Goal: Task Accomplishment & Management: Manage account settings

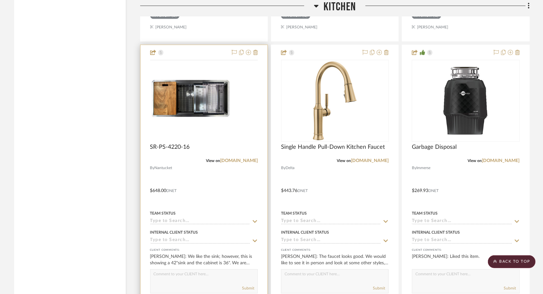
scroll to position [999, 0]
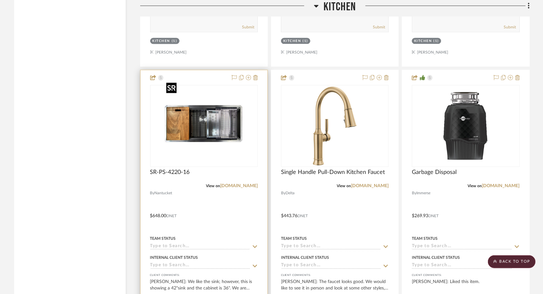
click at [222, 150] on img "0" at bounding box center [204, 125] width 81 height 81
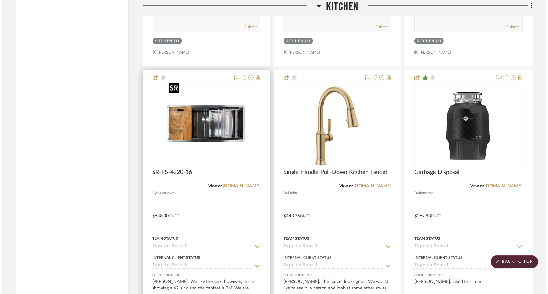
scroll to position [0, 0]
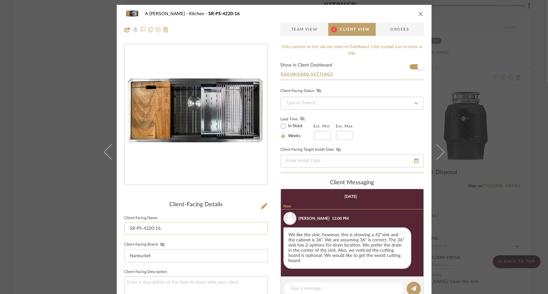
drag, startPoint x: 146, startPoint y: 231, endPoint x: 142, endPoint y: 229, distance: 4.8
click at [142, 229] on input "SR-PS-4220-16" at bounding box center [195, 228] width 143 height 13
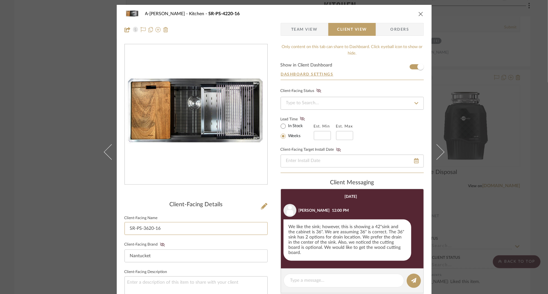
type input "SR-PS-3620-16"
click at [139, 200] on div "Client-Facing Details Client-Facing Name SR-PS-3620-16 Client-Facing Brand Nant…" at bounding box center [195, 280] width 143 height 472
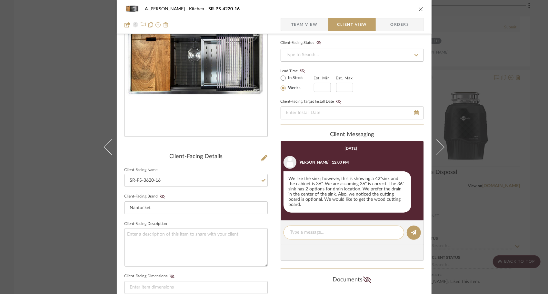
scroll to position [64, 0]
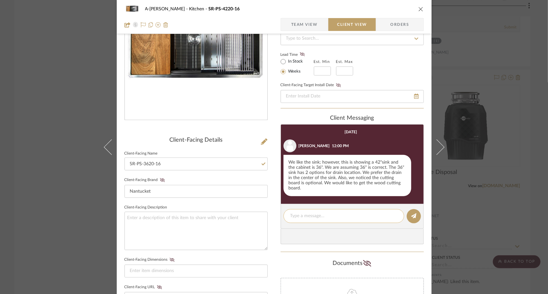
click at [324, 212] on textarea at bounding box center [343, 215] width 107 height 7
click at [329, 212] on textarea "It will be a 36." at bounding box center [343, 215] width 107 height 7
type textarea "It will be a 36"."
click at [407, 213] on button at bounding box center [414, 216] width 14 height 14
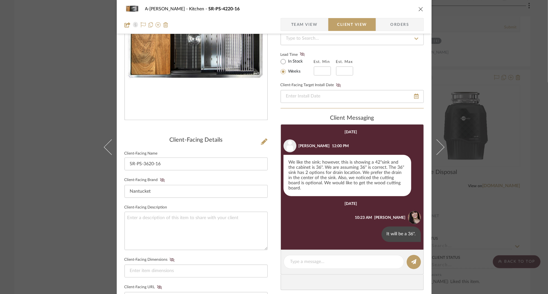
click at [418, 8] on icon "close" at bounding box center [420, 8] width 5 height 5
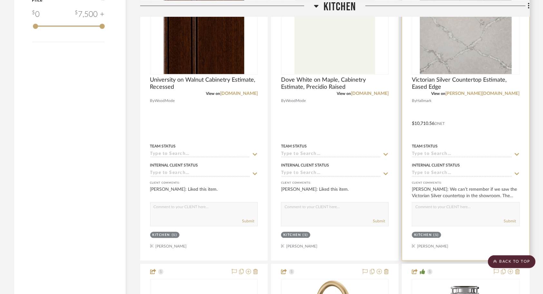
scroll to position [806, 0]
click at [451, 205] on textarea at bounding box center [465, 208] width 107 height 12
type textarea "It is on the [GEOGRAPHIC_DATA] in the showroom."
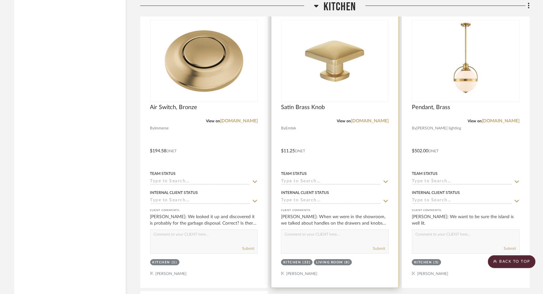
scroll to position [1354, 0]
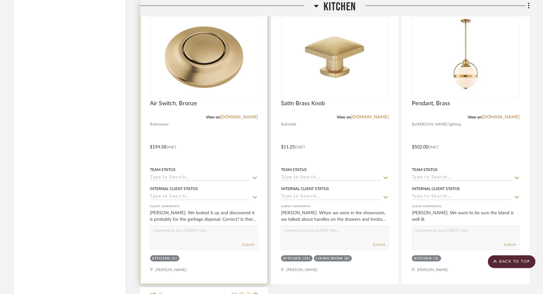
click at [225, 227] on textarea at bounding box center [204, 232] width 107 height 12
click at [215, 230] on textarea at bounding box center [204, 232] width 107 height 12
type textarea "It is an air switch for the garbage disposal. You can certainly keep the wall s…"
click at [247, 242] on button "Submit" at bounding box center [248, 244] width 12 height 6
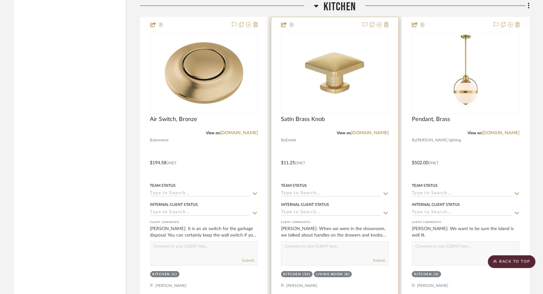
scroll to position [1418, 0]
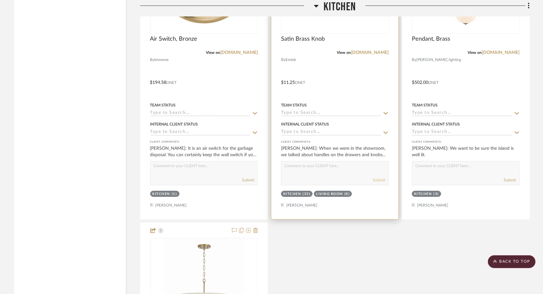
click at [381, 177] on button "Submit" at bounding box center [379, 180] width 12 height 6
click at [383, 177] on button "Submit" at bounding box center [379, 180] width 12 height 6
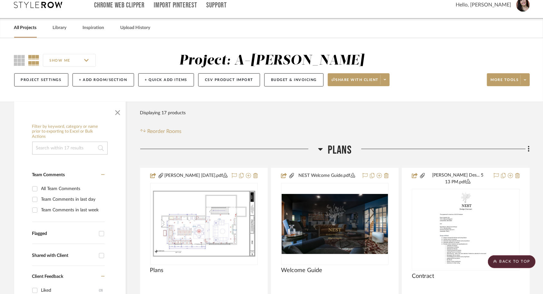
scroll to position [0, 0]
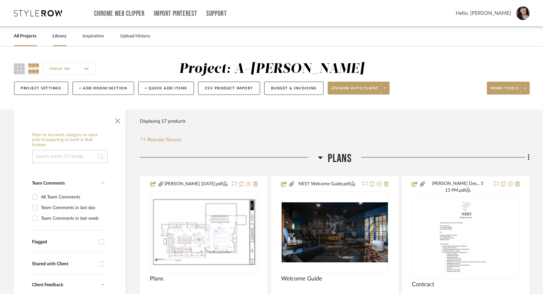
click at [62, 35] on link "Library" at bounding box center [60, 36] width 14 height 9
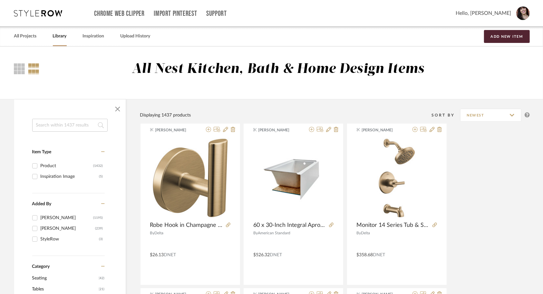
click at [91, 131] on input at bounding box center [69, 125] width 75 height 13
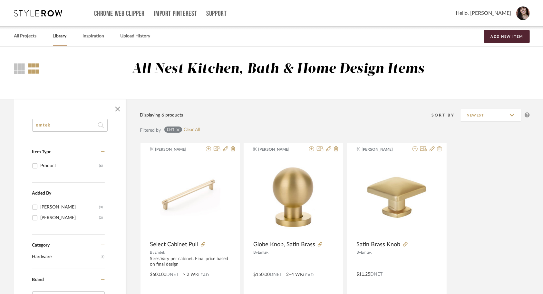
type input "emtek"
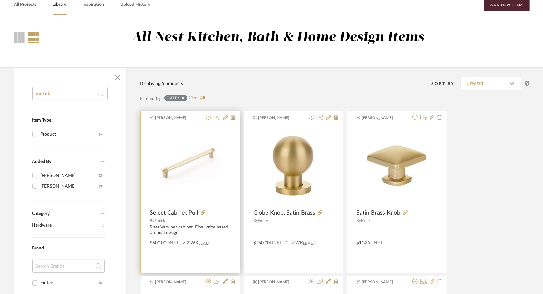
scroll to position [32, 0]
click at [190, 148] on img "0" at bounding box center [190, 165] width 80 height 80
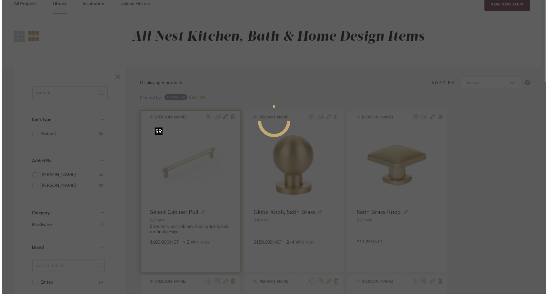
scroll to position [0, 0]
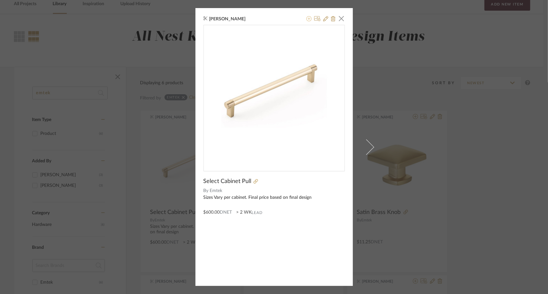
click at [307, 19] on icon at bounding box center [308, 18] width 5 height 5
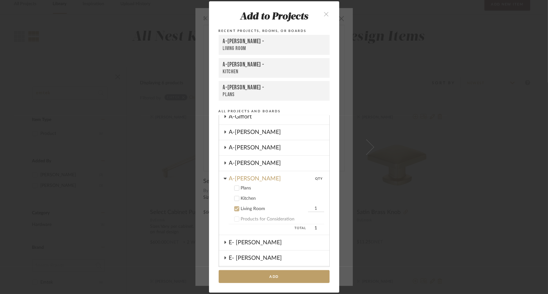
scroll to position [151, 0]
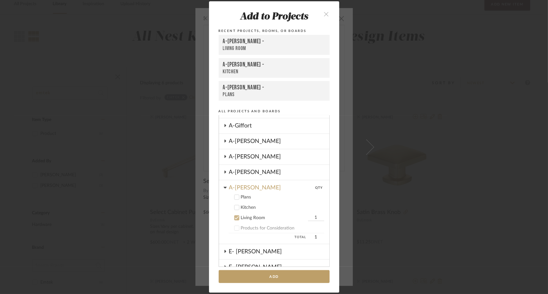
click at [235, 210] on icon at bounding box center [236, 207] width 5 height 5
click at [289, 275] on button "Add" at bounding box center [274, 276] width 111 height 13
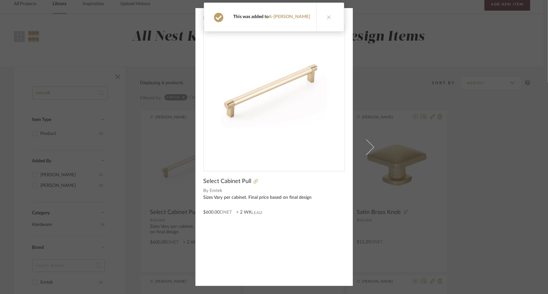
click at [338, 18] on span "button" at bounding box center [341, 18] width 13 height 13
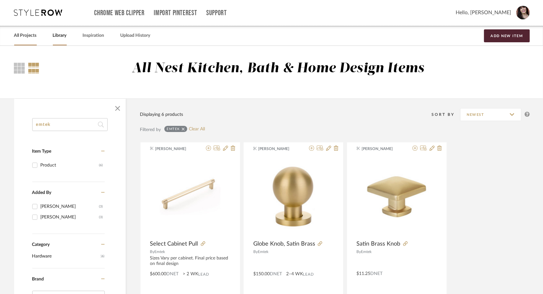
scroll to position [0, 0]
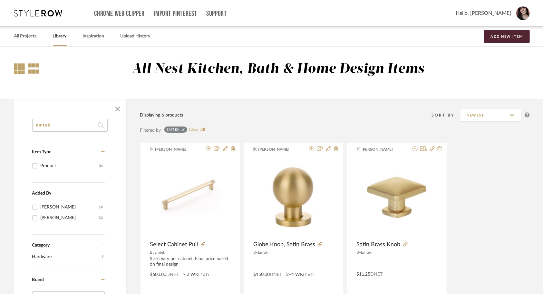
click at [17, 73] on div at bounding box center [19, 68] width 11 height 11
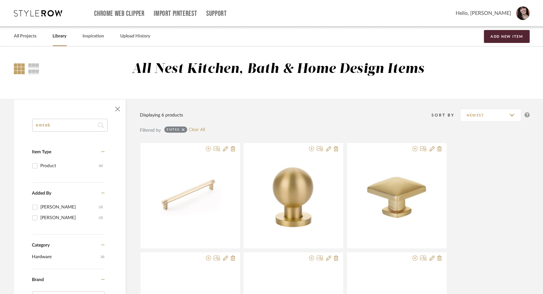
drag, startPoint x: 18, startPoint y: 67, endPoint x: 83, endPoint y: 85, distance: 66.6
click at [18, 68] on div at bounding box center [19, 68] width 11 height 11
click at [37, 38] on link "All Projects" at bounding box center [25, 36] width 23 height 9
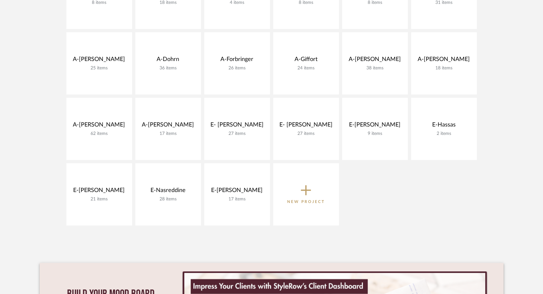
scroll to position [193, 0]
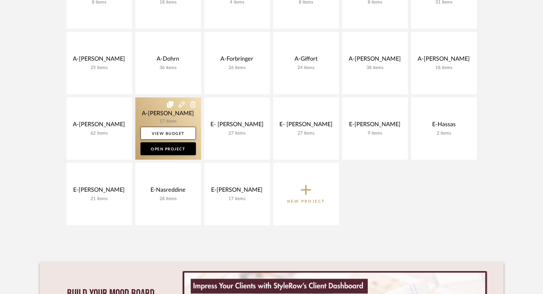
click at [142, 116] on link at bounding box center [168, 128] width 66 height 62
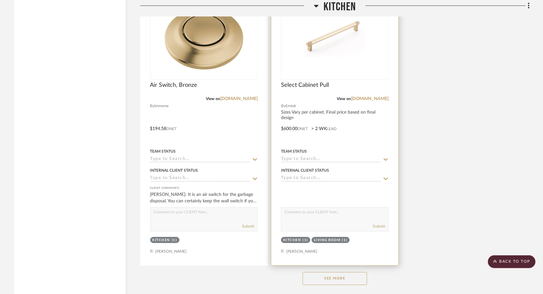
scroll to position [1407, 0]
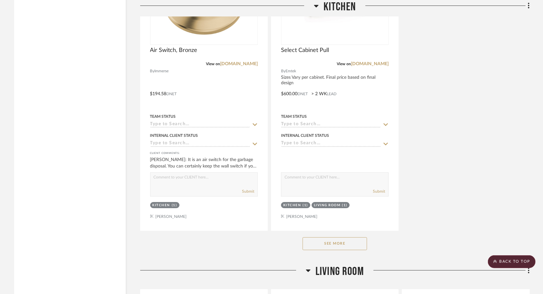
click at [337, 241] on button "See More" at bounding box center [335, 243] width 64 height 13
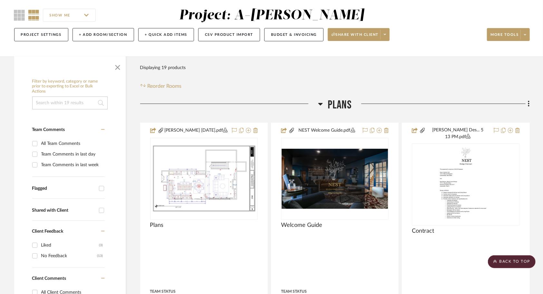
scroll to position [53, 0]
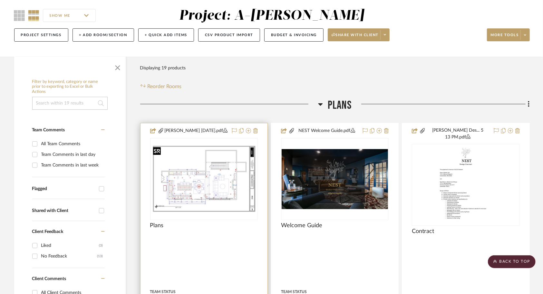
click at [229, 187] on img "0" at bounding box center [204, 178] width 107 height 69
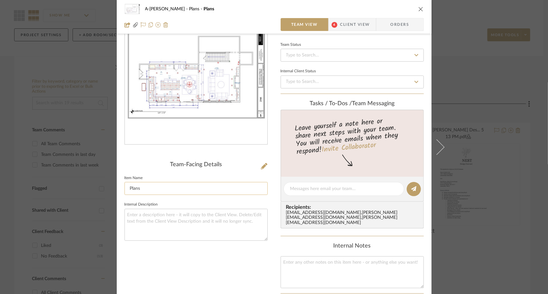
scroll to position [32, 0]
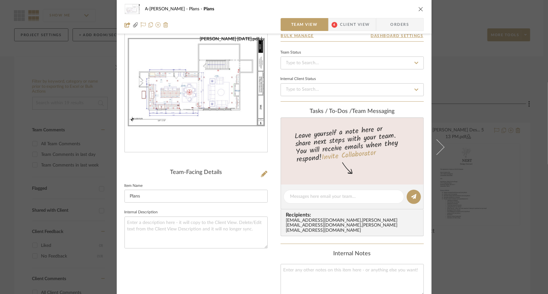
click at [216, 96] on img "0" at bounding box center [196, 82] width 142 height 92
click at [418, 9] on icon "close" at bounding box center [420, 8] width 5 height 5
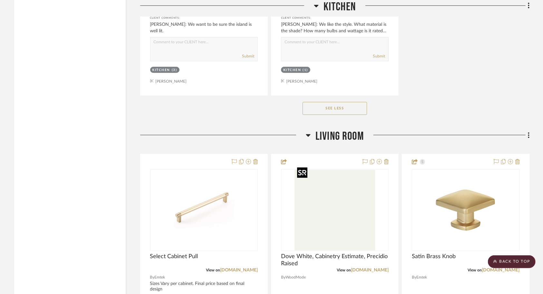
scroll to position [1826, 0]
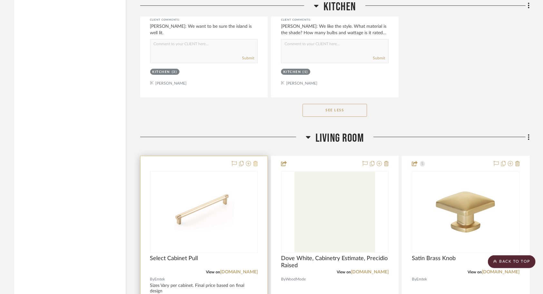
click at [256, 162] on button at bounding box center [255, 164] width 5 height 8
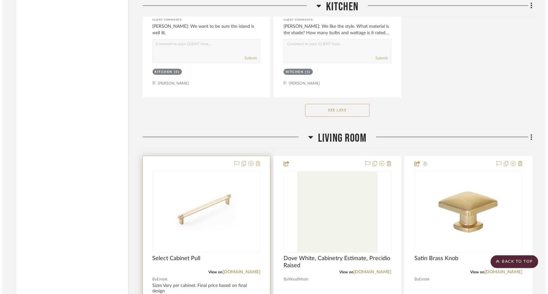
scroll to position [0, 0]
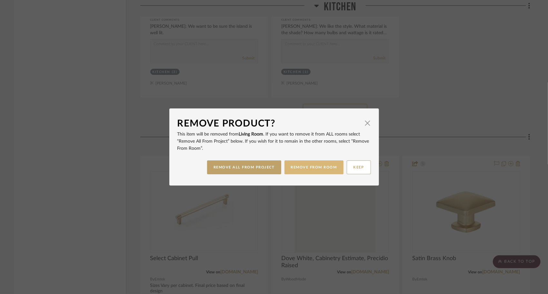
click at [304, 166] on button "REMOVE FROM ROOM" at bounding box center [313, 167] width 59 height 14
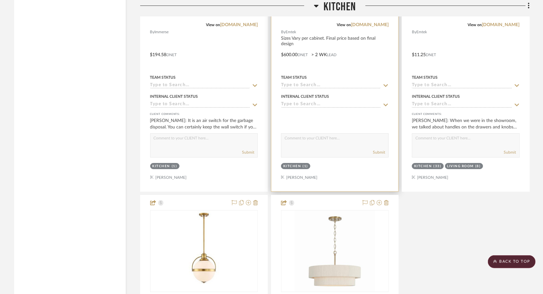
scroll to position [1310, 0]
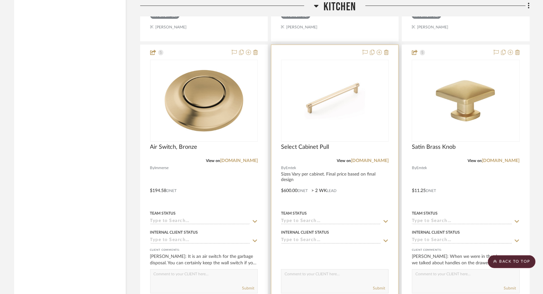
click at [349, 199] on div at bounding box center [334, 186] width 127 height 282
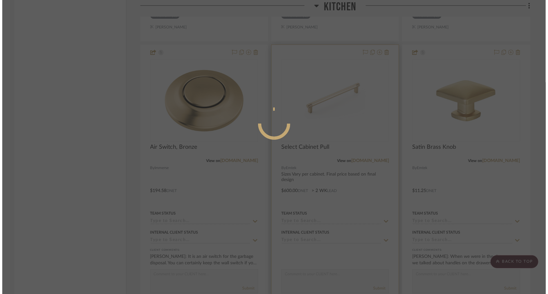
scroll to position [0, 0]
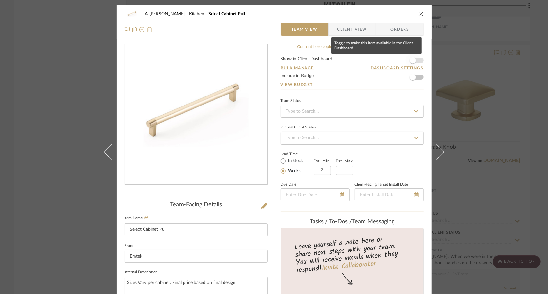
click at [417, 60] on span "button" at bounding box center [413, 60] width 14 height 14
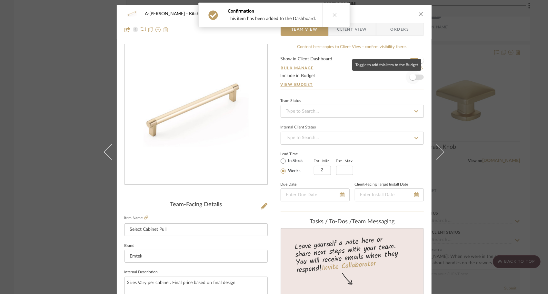
click at [415, 80] on span "button" at bounding box center [413, 77] width 14 height 14
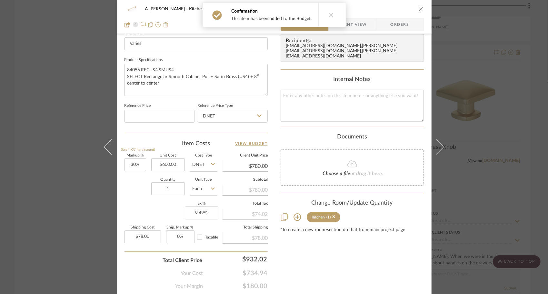
scroll to position [305, 0]
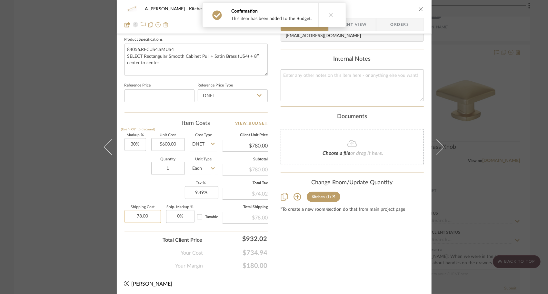
click at [152, 212] on input "78.00" at bounding box center [142, 216] width 36 height 13
type input "$78.00"
click at [181, 162] on input "1" at bounding box center [168, 168] width 34 height 13
type input "70"
click at [164, 185] on div "Markup % (Use "-X%" to discount) 30% Unit Cost $600.00 Cost Type DNET Client Un…" at bounding box center [195, 180] width 143 height 94
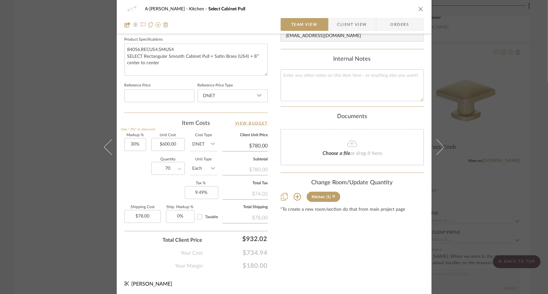
type input "$5,460.00"
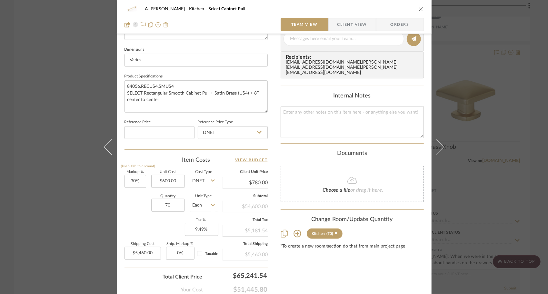
scroll to position [273, 0]
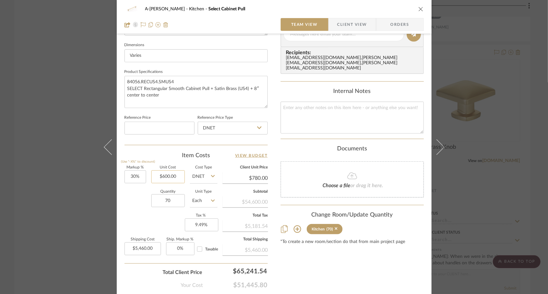
type input "600.00"
click at [166, 172] on input "600.00" at bounding box center [168, 176] width 34 height 13
click at [134, 212] on div "Markup % (Use "-X%" to discount) 30% Unit Cost Cost Type DNET Client Unit Price…" at bounding box center [195, 213] width 143 height 94
type input "$0.00"
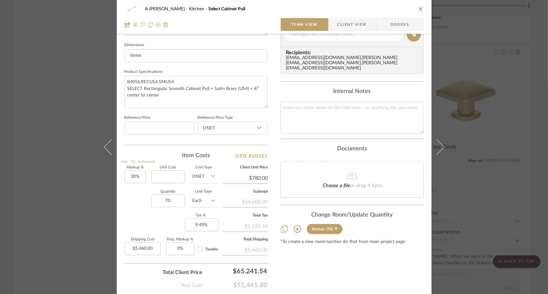
type input "$0.00"
click at [418, 9] on icon "close" at bounding box center [420, 8] width 5 height 5
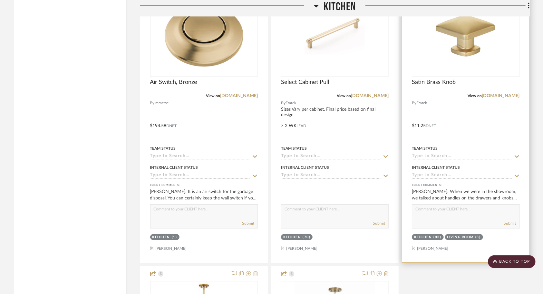
scroll to position [1407, 0]
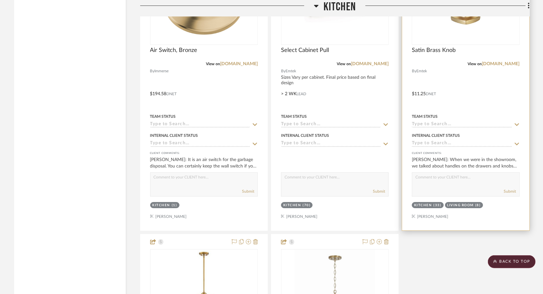
click at [439, 175] on textarea at bounding box center [465, 178] width 107 height 12
click at [471, 175] on textarea "Not sure how the pulls disappeared, but I added them back in." at bounding box center [465, 178] width 107 height 12
drag, startPoint x: 420, startPoint y: 176, endPoint x: 443, endPoint y: 177, distance: 22.6
click at [422, 176] on textarea "Not sure how the pulls disappeared, but I added them back in." at bounding box center [465, 178] width 107 height 12
click at [442, 177] on textarea "Not sure how the pulls disappeared, but I added them back in." at bounding box center [465, 178] width 107 height 12
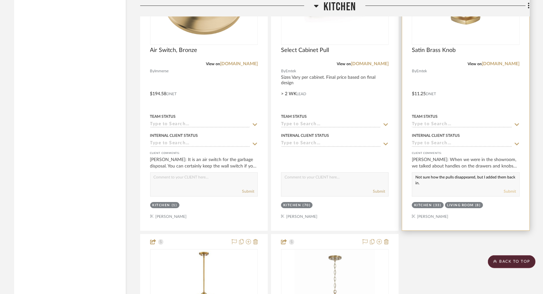
type textarea "Not sure how the pulls disappeared, but I added them back in."
click at [514, 188] on button "Submit" at bounding box center [510, 191] width 12 height 6
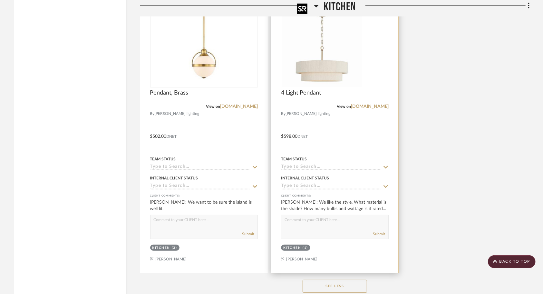
scroll to position [1665, 0]
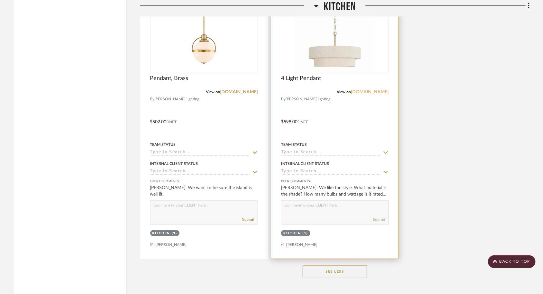
click at [366, 90] on link "[DOMAIN_NAME]" at bounding box center [370, 92] width 38 height 5
click at [300, 201] on textarea at bounding box center [334, 207] width 107 height 12
type textarea "4 - 60watt bulbs"
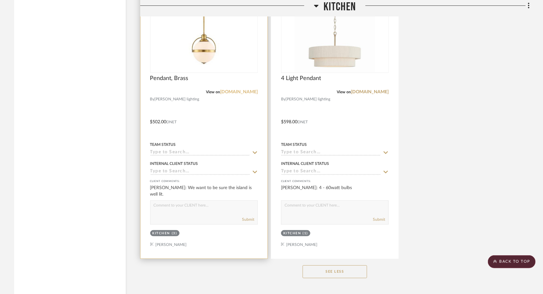
click at [231, 90] on link "[DOMAIN_NAME]" at bounding box center [239, 92] width 38 height 5
click at [233, 189] on div "[PERSON_NAME]: We want to be sure the island is well lit." at bounding box center [204, 190] width 108 height 13
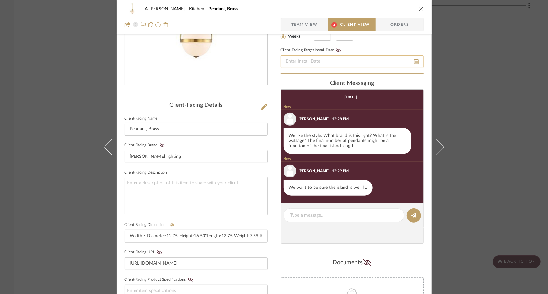
scroll to position [32, 0]
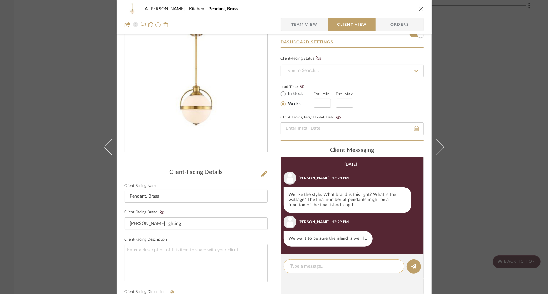
click at [325, 267] on textarea at bounding box center [343, 266] width 107 height 7
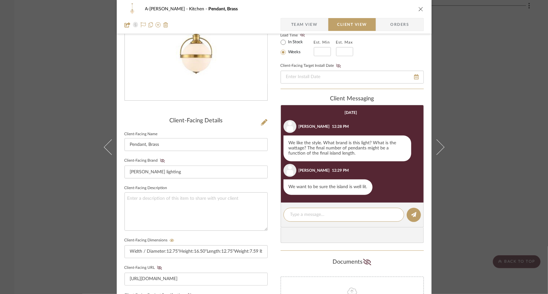
scroll to position [97, 0]
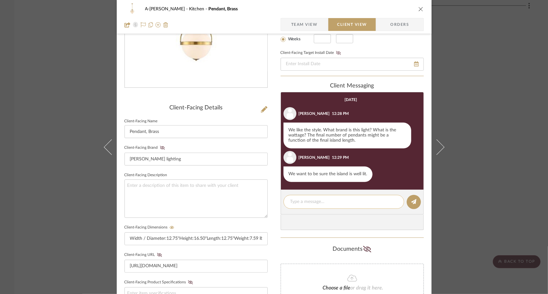
click at [339, 201] on textarea at bounding box center [343, 201] width 107 height 7
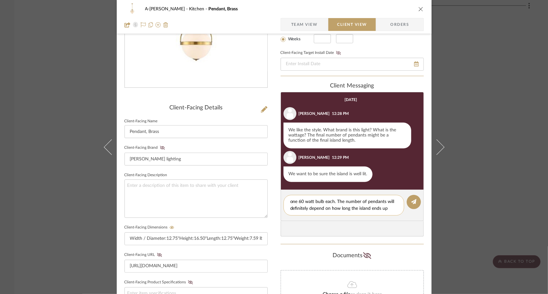
scroll to position [0, 0]
type textarea "one 60 watt bulb each. The number of pendants will definitely depend on how lon…"
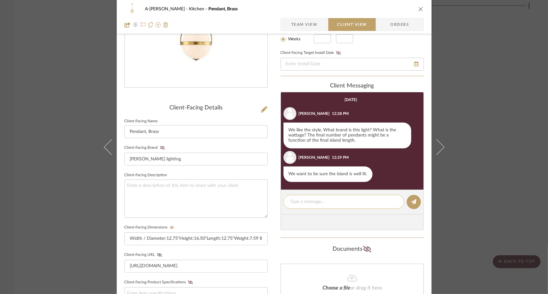
scroll to position [20, 0]
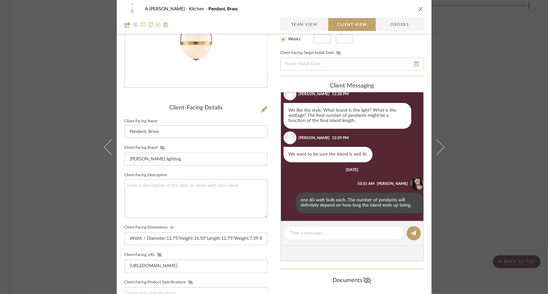
click at [420, 10] on icon "close" at bounding box center [420, 8] width 5 height 5
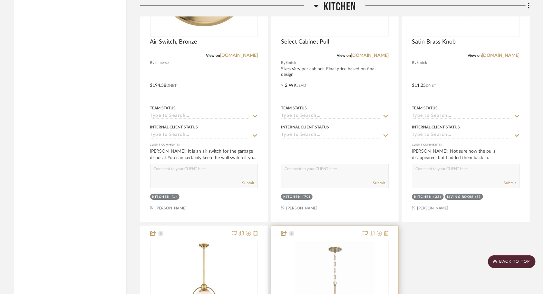
scroll to position [1407, 0]
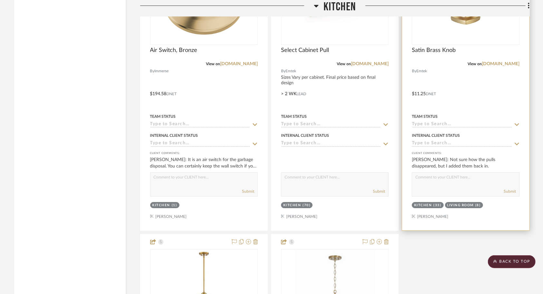
click at [442, 175] on textarea at bounding box center [465, 178] width 107 height 12
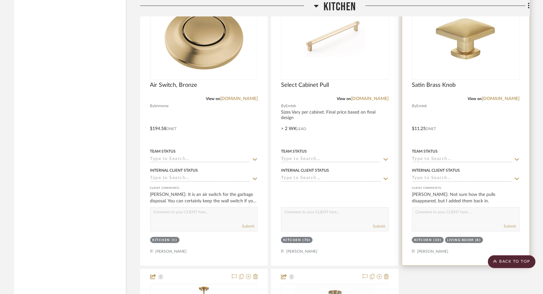
scroll to position [1375, 0]
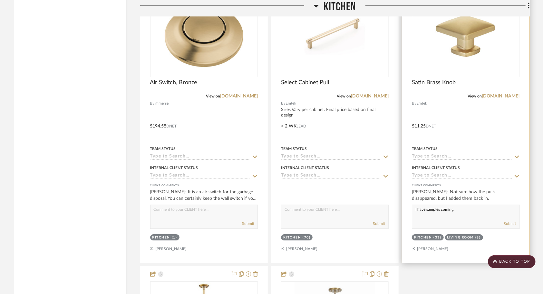
type textarea "I have samples coming."
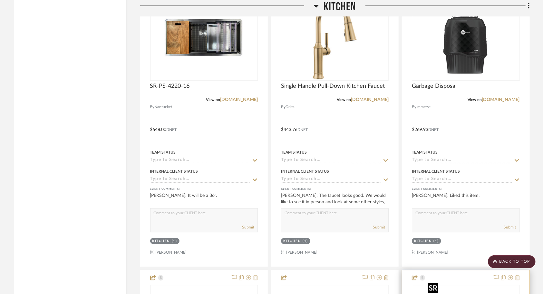
scroll to position [1085, 0]
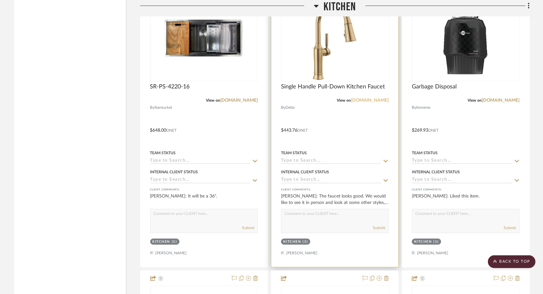
click at [367, 98] on link "[DOMAIN_NAME]" at bounding box center [370, 100] width 38 height 5
click at [337, 127] on div at bounding box center [334, 126] width 127 height 282
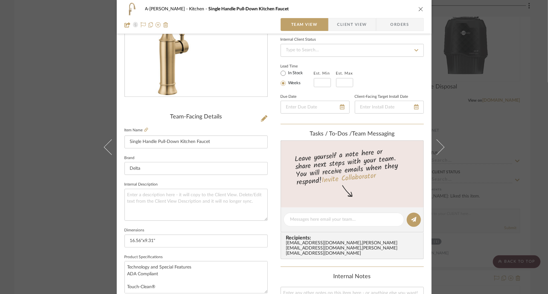
scroll to position [79, 0]
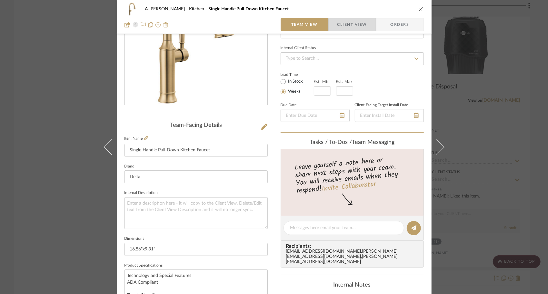
click at [362, 27] on span "Client View" at bounding box center [352, 24] width 30 height 13
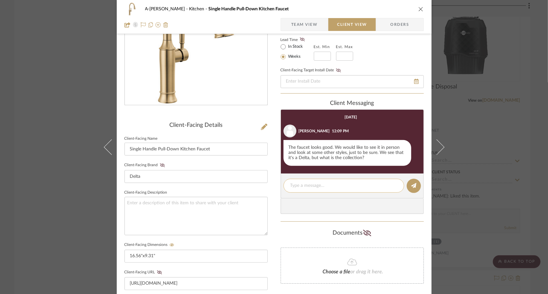
click at [348, 183] on textarea at bounding box center [343, 185] width 107 height 7
type textarea "o"
paste textarea "[PERSON_NAME]"
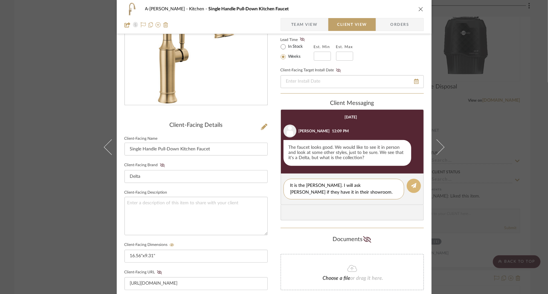
type textarea "It is the [PERSON_NAME]. I will ask [PERSON_NAME] if they have it in their show…"
click at [407, 187] on button at bounding box center [414, 186] width 14 height 14
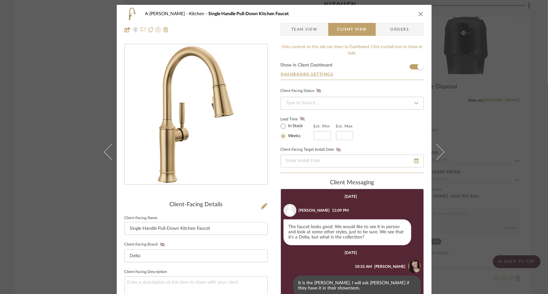
click at [419, 17] on div "A-[PERSON_NAME] Kitchen Single Handle Pull-Down Kitchen Faucet" at bounding box center [273, 13] width 299 height 13
click at [419, 14] on icon "close" at bounding box center [420, 13] width 5 height 5
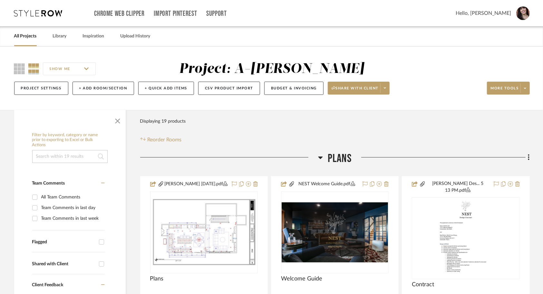
click at [33, 38] on link "All Projects" at bounding box center [25, 36] width 23 height 9
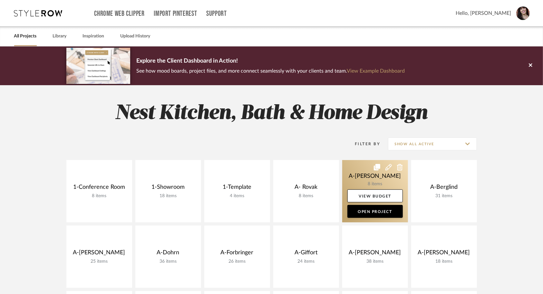
click at [348, 167] on link at bounding box center [375, 191] width 66 height 62
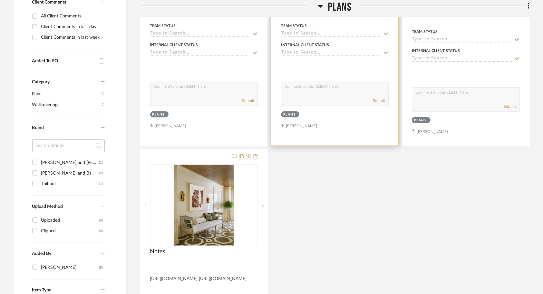
scroll to position [355, 0]
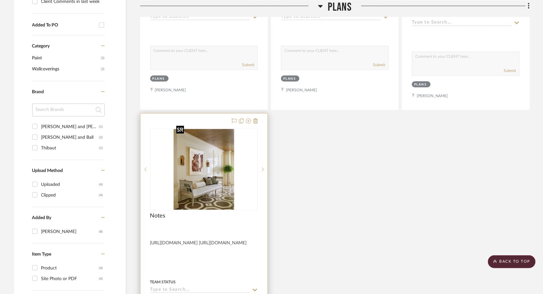
click at [207, 159] on img "0" at bounding box center [204, 169] width 61 height 81
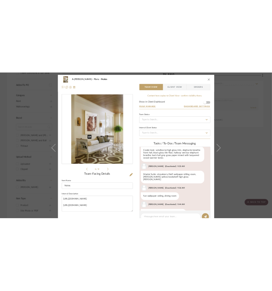
scroll to position [262, 0]
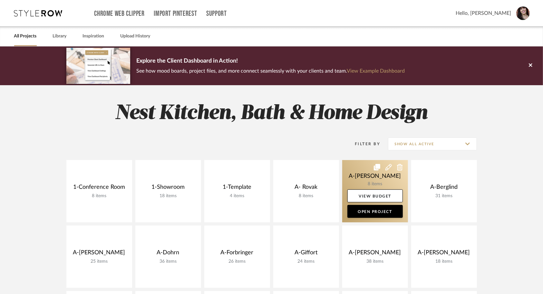
click at [356, 172] on link at bounding box center [375, 191] width 66 height 62
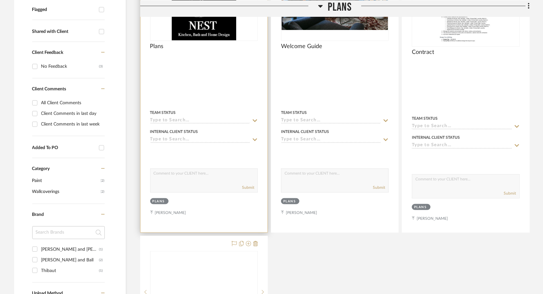
scroll to position [258, 0]
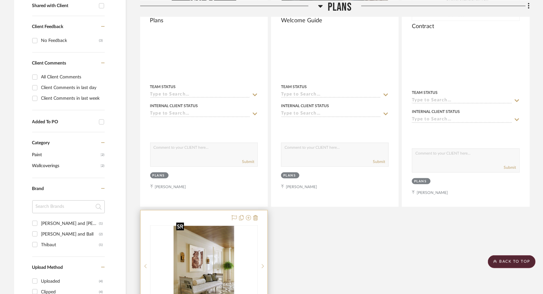
click at [0, 0] on img at bounding box center [0, 0] width 0 height 0
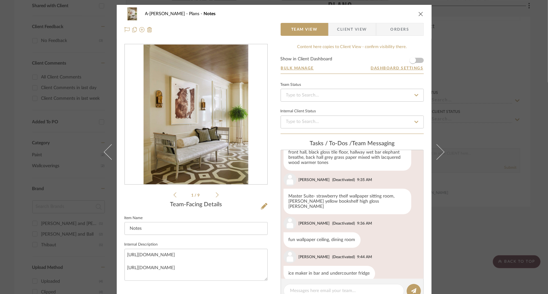
scroll to position [262, 0]
click at [173, 193] on icon at bounding box center [174, 195] width 3 height 6
